Goal: Ask a question: Seek information or help from site administrators or community

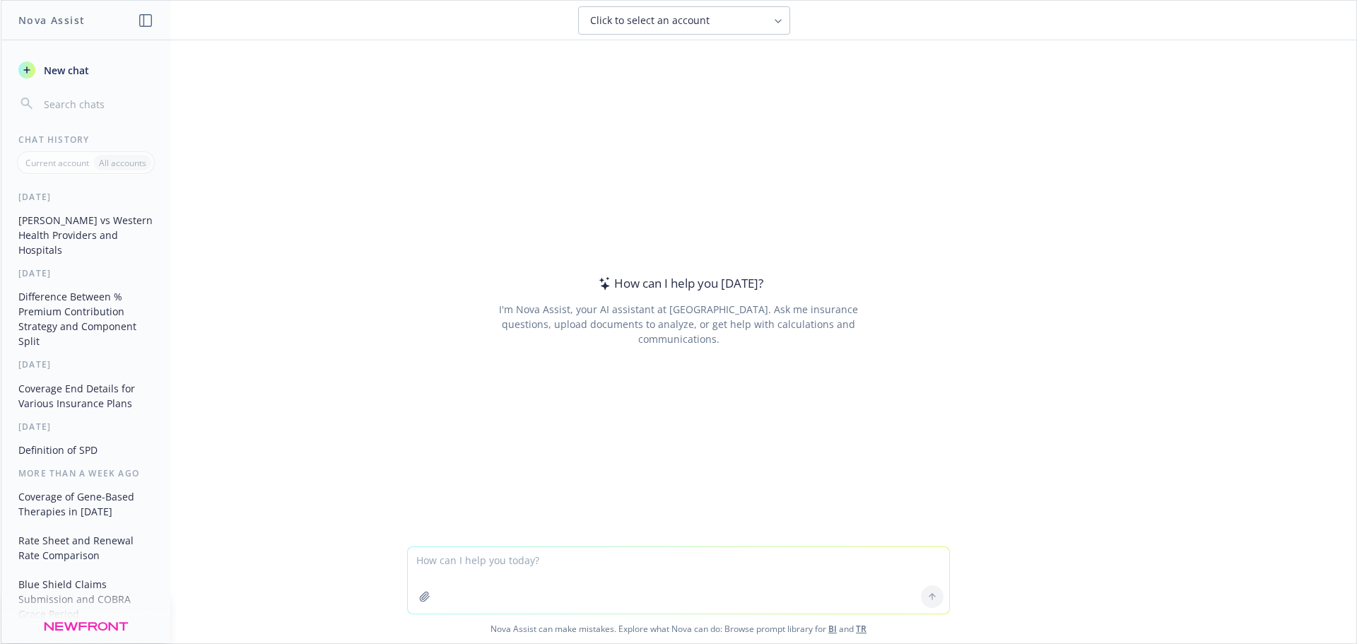
click at [519, 575] on textarea at bounding box center [678, 580] width 541 height 66
type textarea "what industry is LogicMark in?"
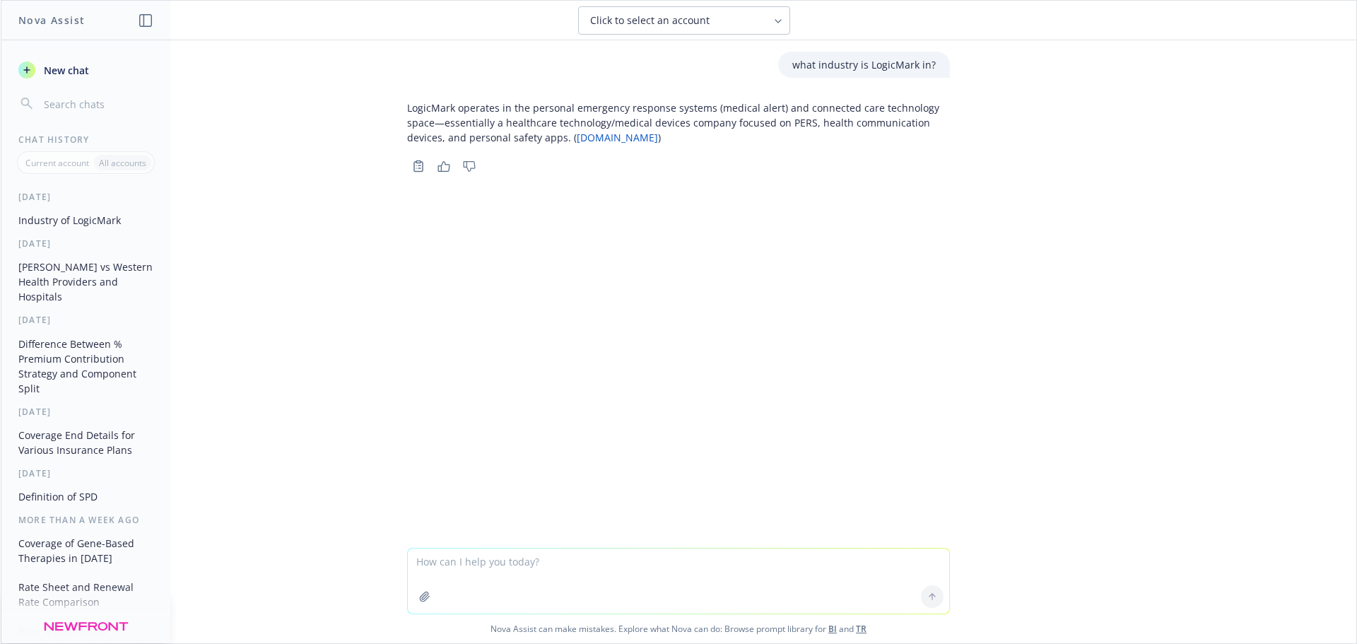
click at [614, 136] on link "[DOMAIN_NAME]" at bounding box center [617, 137] width 81 height 13
